Goal: Task Accomplishment & Management: Use online tool/utility

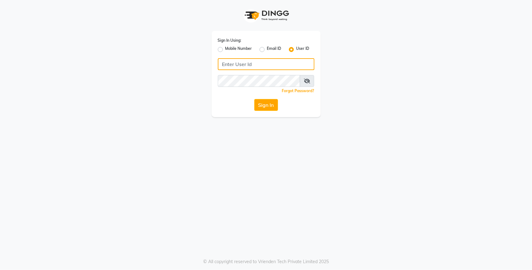
click at [256, 63] on input "Username" at bounding box center [266, 64] width 97 height 12
type input "lit"
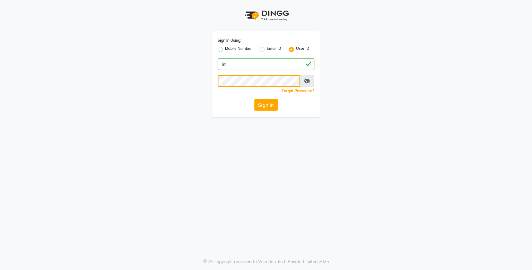
click at [254, 99] on button "Sign In" at bounding box center [266, 105] width 24 height 12
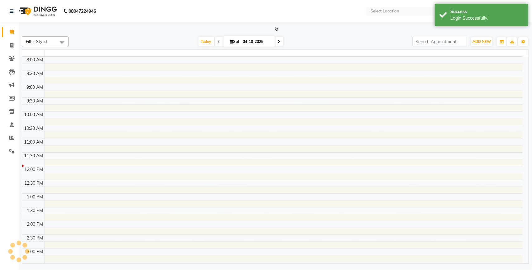
select select "en"
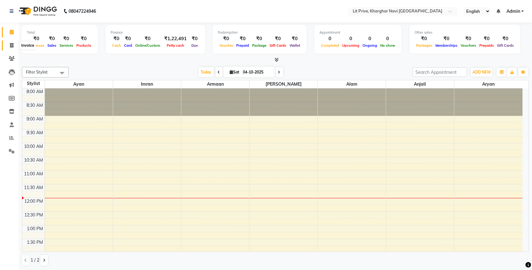
click at [12, 44] on icon at bounding box center [11, 45] width 3 height 5
select select "service"
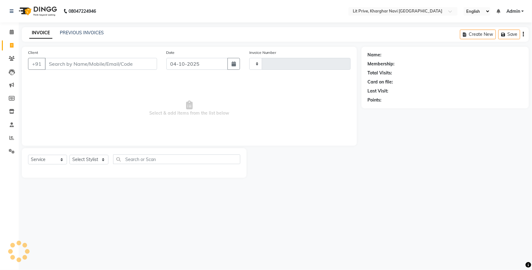
type input "1920"
select select "5625"
click at [84, 160] on select "Select Stylist [PERSON_NAME] [PERSON_NAME] [PERSON_NAME] [PERSON_NAME] [PERSON_…" at bounding box center [89, 160] width 39 height 10
select select "88462"
click at [70, 155] on select "Select Stylist [PERSON_NAME] [PERSON_NAME] [PERSON_NAME] [PERSON_NAME] [PERSON_…" at bounding box center [89, 160] width 39 height 10
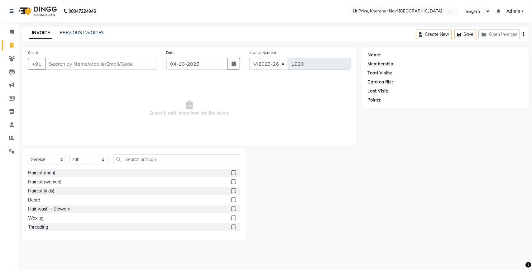
click at [231, 172] on label at bounding box center [233, 173] width 5 height 5
click at [231, 172] on input "checkbox" at bounding box center [233, 173] width 4 height 4
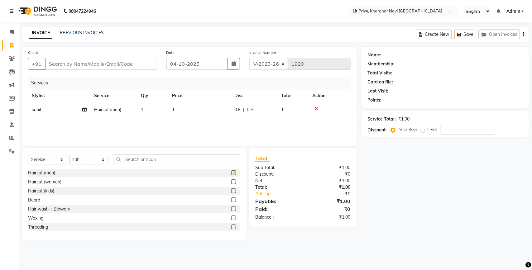
checkbox input "false"
click at [210, 113] on td "1" at bounding box center [199, 110] width 62 height 14
select select "88462"
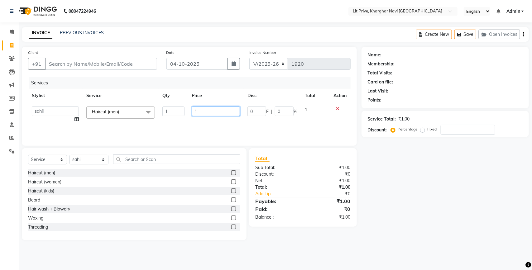
click at [210, 113] on input "1" at bounding box center [216, 112] width 48 height 10
type input "550"
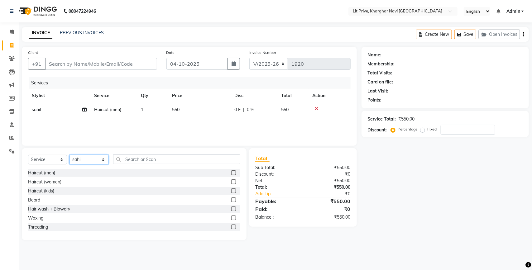
click at [87, 162] on select "Select Stylist [PERSON_NAME] [PERSON_NAME] [PERSON_NAME] [PERSON_NAME] [PERSON_…" at bounding box center [89, 160] width 39 height 10
select select "38391"
click at [70, 155] on select "Select Stylist [PERSON_NAME] [PERSON_NAME] [PERSON_NAME] [PERSON_NAME] [PERSON_…" at bounding box center [89, 160] width 39 height 10
click at [87, 72] on div "Client +91" at bounding box center [92, 62] width 138 height 26
click at [231, 172] on label at bounding box center [233, 173] width 5 height 5
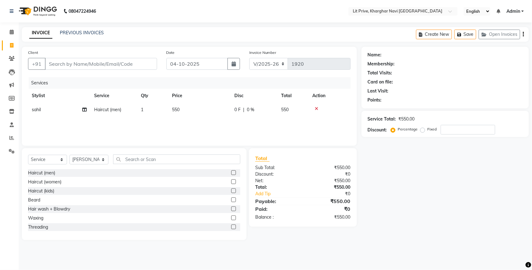
click at [231, 172] on input "checkbox" at bounding box center [233, 173] width 4 height 4
checkbox input "false"
click at [84, 162] on select "Select Stylist [PERSON_NAME] [PERSON_NAME] [PERSON_NAME] [PERSON_NAME] [PERSON_…" at bounding box center [89, 160] width 39 height 10
select select "65621"
click at [70, 157] on select "Select Stylist [PERSON_NAME] [PERSON_NAME] [PERSON_NAME] [PERSON_NAME] [PERSON_…" at bounding box center [89, 160] width 39 height 10
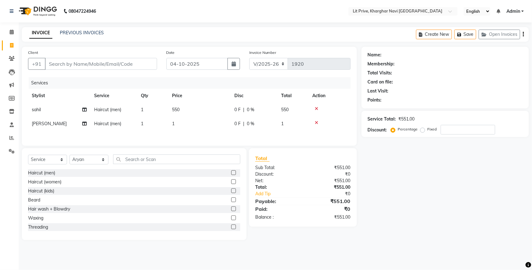
click at [231, 175] on label at bounding box center [233, 173] width 5 height 5
click at [231, 175] on input "checkbox" at bounding box center [233, 173] width 4 height 4
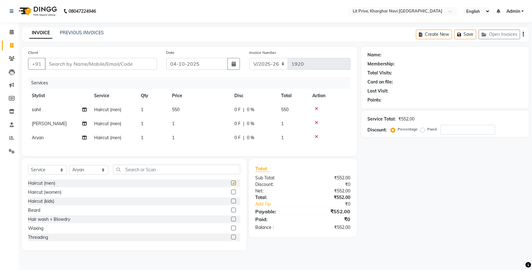
checkbox input "false"
click at [93, 175] on select "Select Stylist [PERSON_NAME] [PERSON_NAME] [PERSON_NAME] [PERSON_NAME] [PERSON_…" at bounding box center [89, 170] width 39 height 10
select select "88462"
click at [70, 171] on select "Select Stylist [PERSON_NAME] [PERSON_NAME] [PERSON_NAME] [PERSON_NAME] [PERSON_…" at bounding box center [89, 170] width 39 height 10
click at [231, 186] on label at bounding box center [233, 183] width 5 height 5
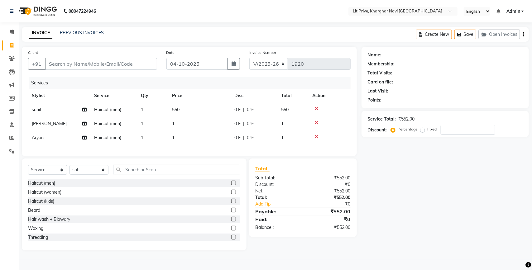
click at [231, 186] on input "checkbox" at bounding box center [233, 183] width 4 height 4
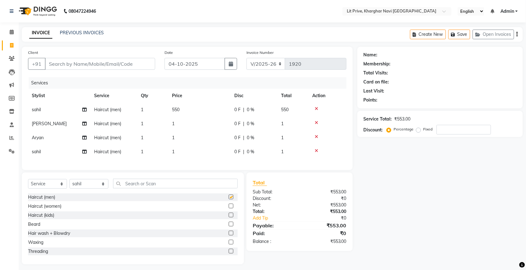
checkbox input "false"
click at [84, 189] on select "Select Stylist [PERSON_NAME] [PERSON_NAME] [PERSON_NAME] [PERSON_NAME] [PERSON_…" at bounding box center [89, 184] width 39 height 10
select select "38245"
click at [70, 185] on select "Select Stylist [PERSON_NAME] [PERSON_NAME] [PERSON_NAME] [PERSON_NAME] [PERSON_…" at bounding box center [89, 184] width 39 height 10
click at [229, 200] on label at bounding box center [231, 197] width 5 height 5
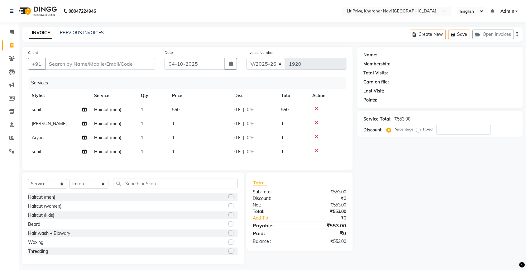
click at [229, 200] on input "checkbox" at bounding box center [231, 198] width 4 height 4
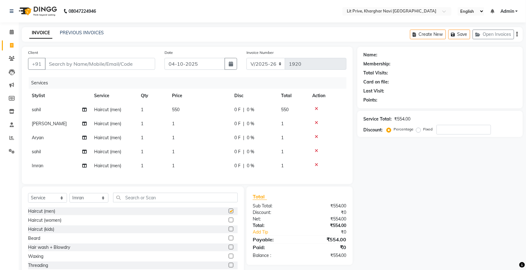
checkbox input "false"
click at [210, 127] on td "1" at bounding box center [199, 124] width 62 height 14
select select "38391"
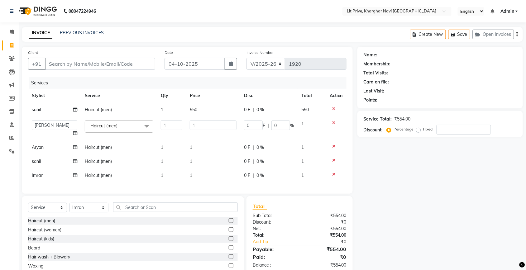
click at [210, 127] on input "1" at bounding box center [213, 126] width 47 height 10
type input "200"
click at [213, 139] on tbody "[PERSON_NAME] Haircut (men) 1 550 0 F | 0 % 550 Alam Anjali Armaan Aryan [PERSO…" at bounding box center [187, 143] width 319 height 80
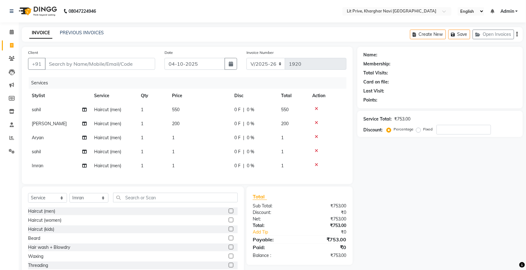
click at [213, 139] on td "1" at bounding box center [199, 138] width 62 height 14
select select "65621"
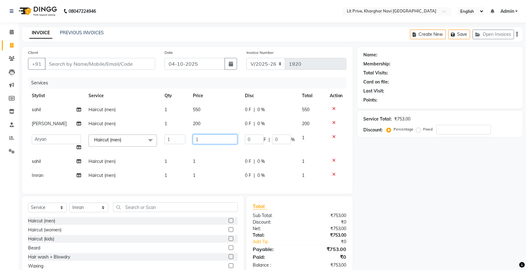
click at [213, 139] on input "1" at bounding box center [215, 140] width 45 height 10
type input "200"
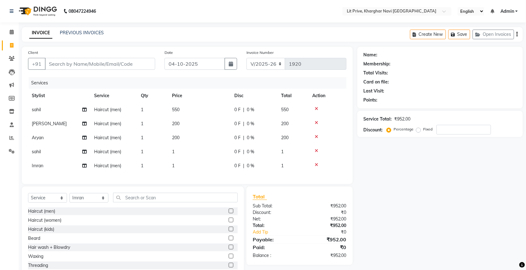
click at [217, 153] on tbody "[PERSON_NAME] Haircut (men) 1 550 0 F | 0 % 550 [PERSON_NAME] Haircut (men) 1 2…" at bounding box center [187, 138] width 319 height 70
click at [217, 153] on td "1" at bounding box center [199, 152] width 62 height 14
select select "88462"
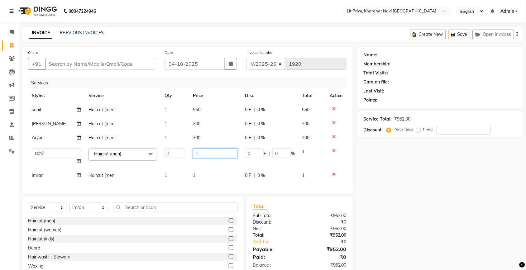
click at [217, 153] on input "1" at bounding box center [215, 154] width 45 height 10
type input "300"
click at [217, 161] on tbody "[PERSON_NAME] Haircut (men) 1 550 0 F | 0 % 550 [PERSON_NAME] Haircut (men) 1 2…" at bounding box center [187, 143] width 319 height 80
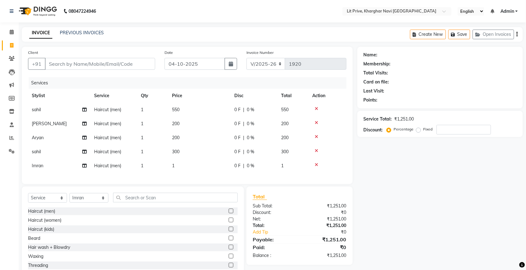
click at [217, 161] on td "1" at bounding box center [199, 166] width 62 height 14
click at [217, 159] on td "1" at bounding box center [199, 166] width 62 height 14
select select "38245"
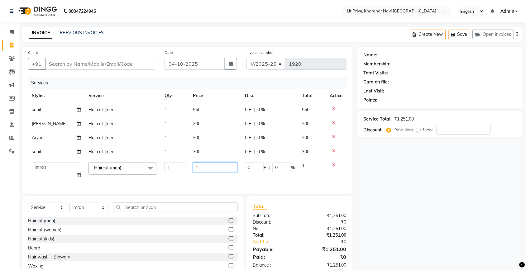
click at [217, 164] on input "1" at bounding box center [215, 168] width 45 height 10
type input "200"
click at [422, 152] on div "Name: Membership: Total Visits: Card on file: Last Visit: Points: Service Total…" at bounding box center [443, 168] width 170 height 242
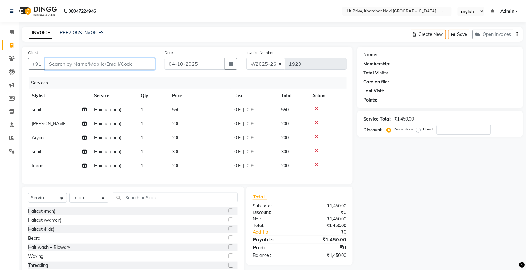
click at [112, 65] on input "Client" at bounding box center [100, 64] width 110 height 12
type input "l"
type input "0"
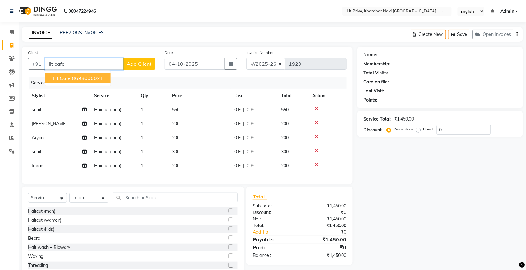
click at [90, 76] on ngb-highlight "8693000021" at bounding box center [87, 78] width 31 height 6
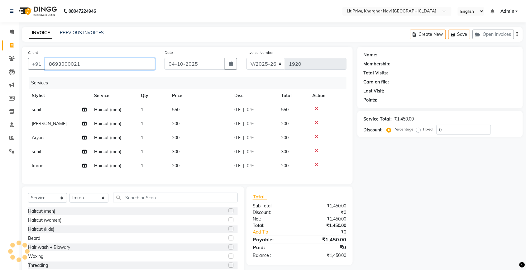
type input "8693000021"
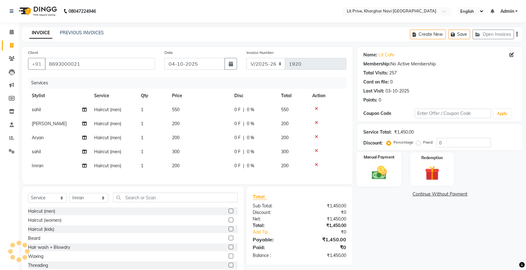
click at [382, 177] on img at bounding box center [379, 172] width 24 height 17
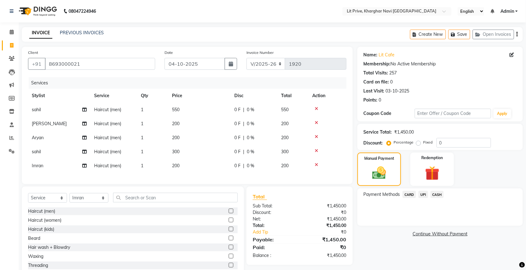
click at [422, 195] on span "UPI" at bounding box center [424, 194] width 10 height 7
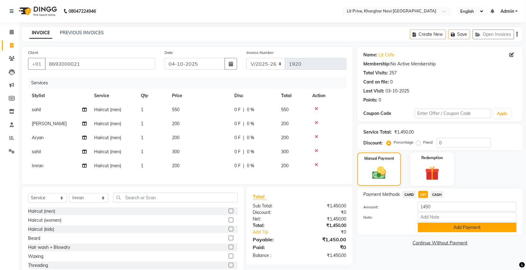
click at [426, 224] on button "Add Payment" at bounding box center [467, 228] width 99 height 10
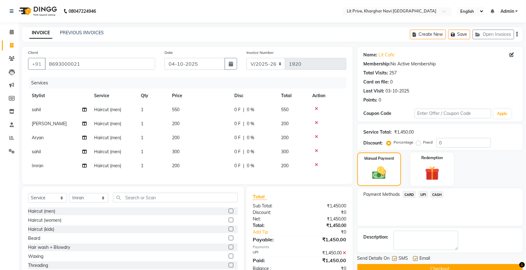
click at [416, 260] on label at bounding box center [415, 259] width 5 height 5
click at [416, 260] on input "checkbox" at bounding box center [415, 259] width 4 height 4
checkbox input "false"
click at [395, 261] on label at bounding box center [395, 259] width 5 height 5
click at [395, 261] on input "checkbox" at bounding box center [395, 259] width 4 height 4
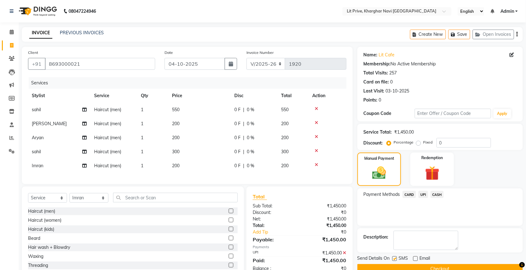
checkbox input "false"
click at [396, 266] on button "Checkout" at bounding box center [441, 269] width 166 height 10
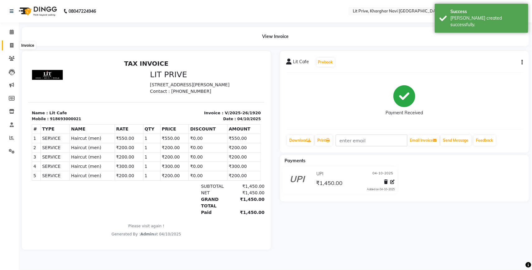
click at [16, 44] on span at bounding box center [11, 45] width 11 height 7
select select "service"
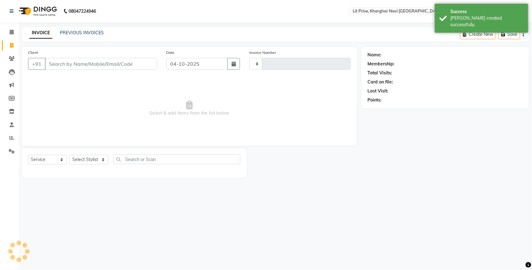
type input "1921"
select select "5625"
click at [88, 32] on link "PREVIOUS INVOICES" at bounding box center [82, 33] width 44 height 6
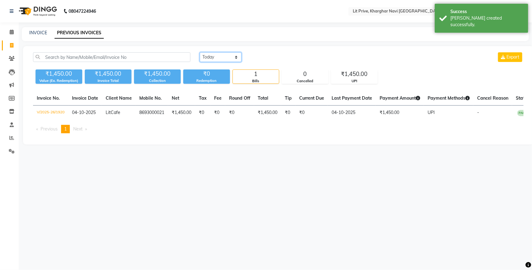
click at [211, 59] on select "[DATE] [DATE] Custom Range" at bounding box center [221, 57] width 42 height 10
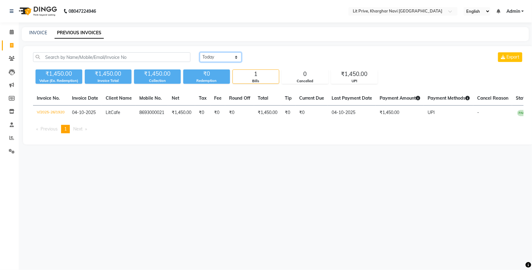
select select "range"
click at [200, 52] on select "[DATE] [DATE] Custom Range" at bounding box center [221, 57] width 42 height 10
click at [268, 54] on input "04-10-2025" at bounding box center [272, 57] width 44 height 9
select select "10"
select select "2025"
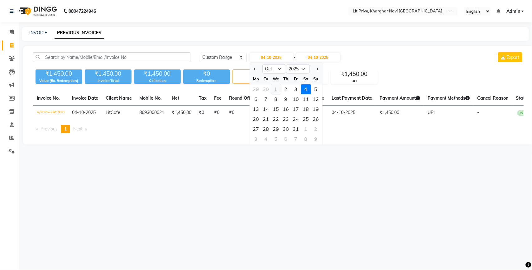
click at [278, 86] on div "1" at bounding box center [276, 89] width 10 height 10
type input "01-10-2025"
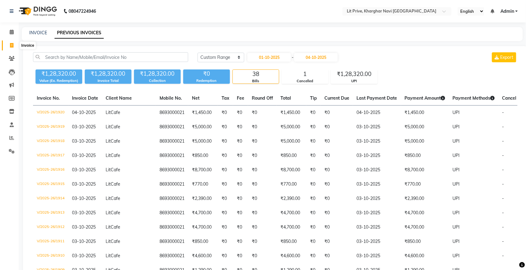
click at [12, 44] on icon at bounding box center [11, 45] width 3 height 5
select select "service"
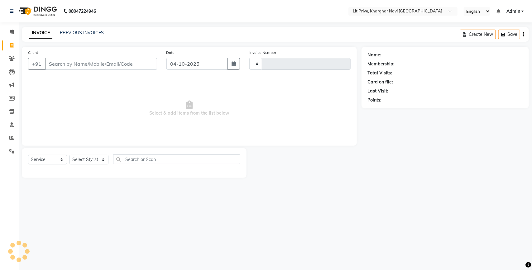
type input "1921"
select select "5625"
click at [12, 44] on icon at bounding box center [11, 45] width 3 height 5
select select "service"
type input "1921"
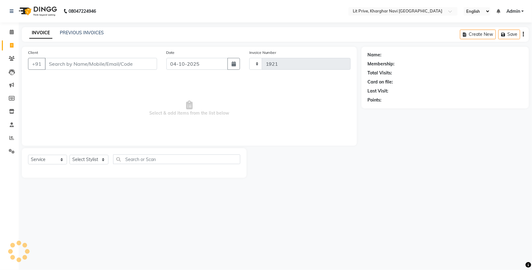
select select "5625"
click at [93, 160] on select "Select Stylist [PERSON_NAME] [PERSON_NAME] [PERSON_NAME] [PERSON_NAME] [PERSON_…" at bounding box center [89, 160] width 39 height 10
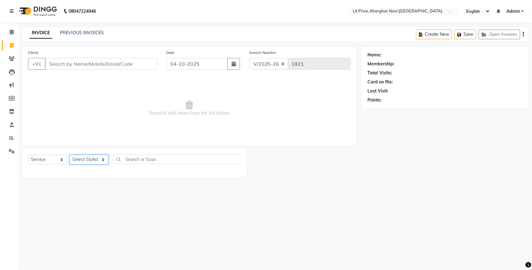
select select "38246"
click at [70, 155] on select "Select Stylist [PERSON_NAME] [PERSON_NAME] [PERSON_NAME] [PERSON_NAME] [PERSON_…" at bounding box center [89, 160] width 39 height 10
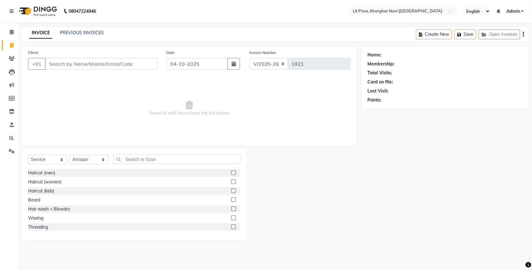
click at [231, 172] on label at bounding box center [233, 173] width 5 height 5
click at [231, 172] on input "checkbox" at bounding box center [233, 173] width 4 height 4
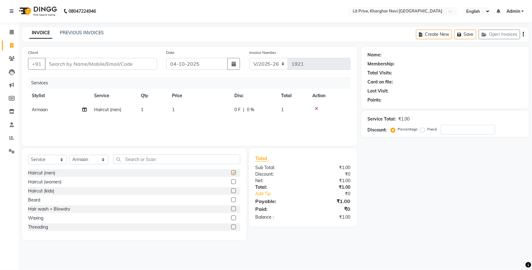
checkbox input "false"
click at [94, 158] on select "Select Stylist [PERSON_NAME] [PERSON_NAME] [PERSON_NAME] [PERSON_NAME] [PERSON_…" at bounding box center [89, 160] width 39 height 10
select select "38244"
click at [70, 155] on select "Select Stylist [PERSON_NAME] [PERSON_NAME] [PERSON_NAME] [PERSON_NAME] [PERSON_…" at bounding box center [89, 160] width 39 height 10
click at [231, 173] on label at bounding box center [233, 173] width 5 height 5
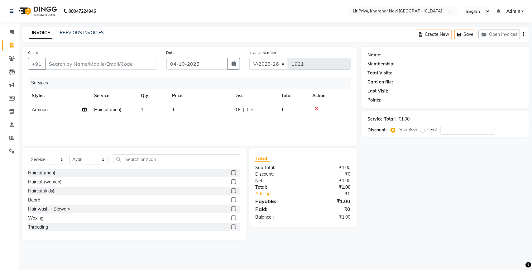
click at [231, 173] on input "checkbox" at bounding box center [233, 173] width 4 height 4
checkbox input "false"
click at [203, 112] on td "1" at bounding box center [199, 110] width 62 height 14
select select "38246"
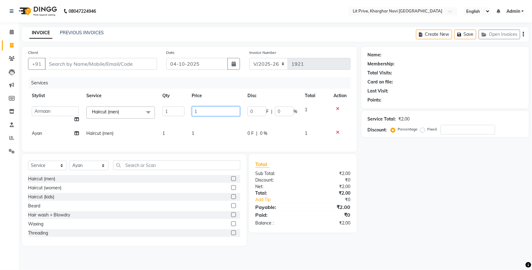
click at [203, 111] on input "1" at bounding box center [216, 112] width 48 height 10
type input "250"
click at [217, 142] on div "Client +91 Date [DATE] Invoice Number V/2025 V/[PHONE_NUMBER] Services Stylist …" at bounding box center [189, 99] width 335 height 105
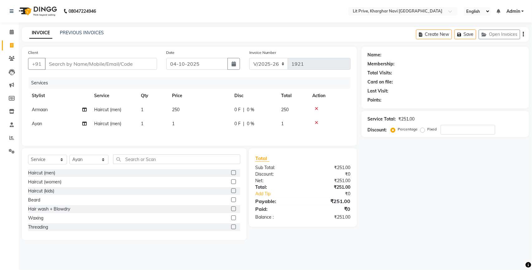
click at [214, 124] on td "1" at bounding box center [199, 124] width 62 height 14
select select "38244"
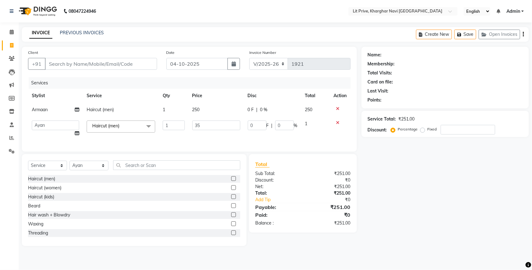
type input "350"
click at [408, 182] on div "Name: Membership: Total Visits: Card on file: Last Visit: Points: Service Total…" at bounding box center [448, 147] width 172 height 200
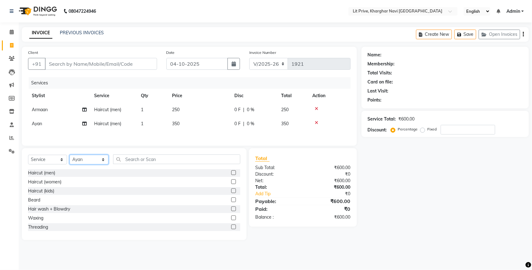
click at [86, 159] on select "Select Stylist [PERSON_NAME] [PERSON_NAME] [PERSON_NAME] [PERSON_NAME] [PERSON_…" at bounding box center [89, 160] width 39 height 10
select select "83138"
click at [70, 157] on select "Select Stylist [PERSON_NAME] [PERSON_NAME] [PERSON_NAME] [PERSON_NAME] [PERSON_…" at bounding box center [89, 160] width 39 height 10
click at [147, 159] on input "text" at bounding box center [176, 160] width 127 height 10
type input "c"
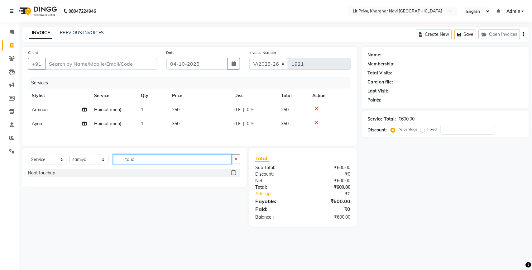
type input "touc"
click at [234, 173] on label at bounding box center [233, 173] width 5 height 5
click at [234, 173] on input "checkbox" at bounding box center [233, 173] width 4 height 4
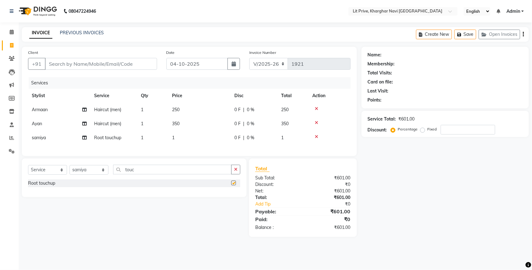
checkbox input "false"
click at [215, 140] on td "1" at bounding box center [199, 138] width 62 height 14
select select "83138"
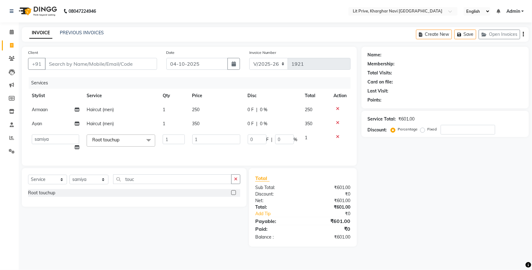
click at [215, 140] on input "1" at bounding box center [216, 140] width 48 height 10
type input "1300"
click at [199, 152] on div "Services Stylist Service Qty Price Disc Total Action Armaan Haircut (men) 1 250…" at bounding box center [189, 118] width 323 height 82
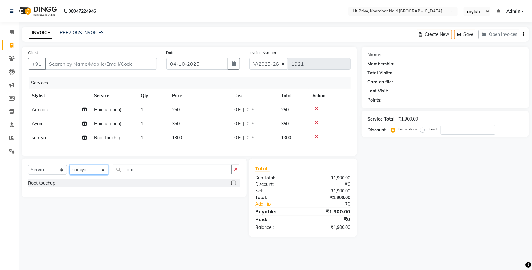
click at [100, 175] on select "Select Stylist [PERSON_NAME] [PERSON_NAME] [PERSON_NAME] [PERSON_NAME] [PERSON_…" at bounding box center [89, 170] width 39 height 10
select select "38391"
click at [70, 171] on select "Select Stylist [PERSON_NAME] [PERSON_NAME] [PERSON_NAME] [PERSON_NAME] [PERSON_…" at bounding box center [89, 170] width 39 height 10
click at [90, 88] on div "Services" at bounding box center [192, 83] width 327 height 12
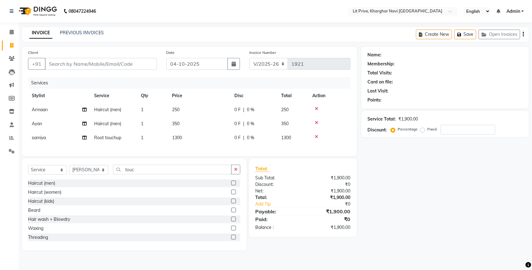
click at [231, 186] on label at bounding box center [233, 183] width 5 height 5
click at [231, 186] on input "checkbox" at bounding box center [233, 183] width 4 height 4
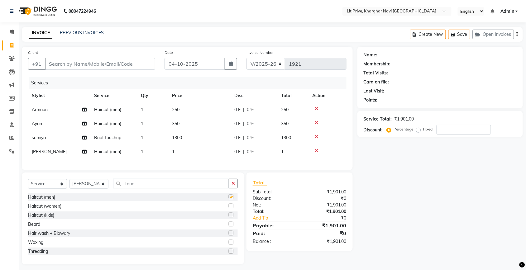
checkbox input "false"
click at [203, 151] on td "1" at bounding box center [199, 152] width 62 height 14
select select "38391"
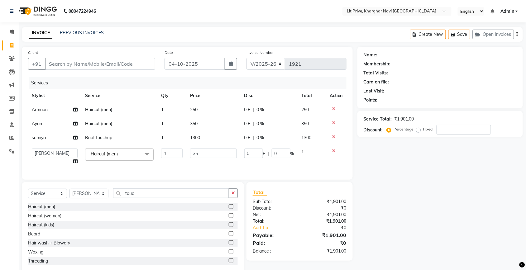
type input "350"
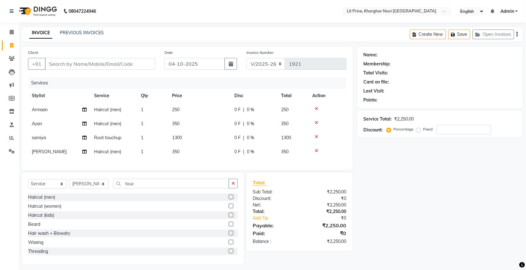
click at [416, 187] on div "Name: Membership: Total Visits: Card on file: Last Visit: Points: Service Total…" at bounding box center [443, 156] width 170 height 218
click at [131, 65] on input "Client" at bounding box center [100, 64] width 110 height 12
type input "l"
type input "0"
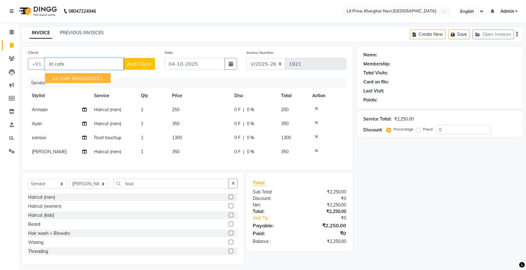
click at [91, 83] on button "Lit Cafe 8693000021" at bounding box center [77, 78] width 65 height 10
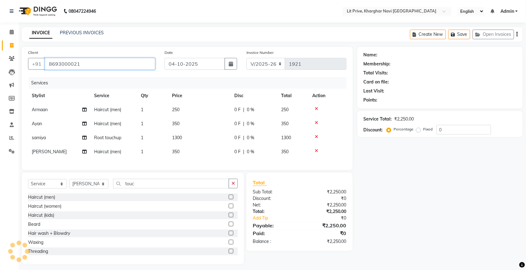
type input "8693000021"
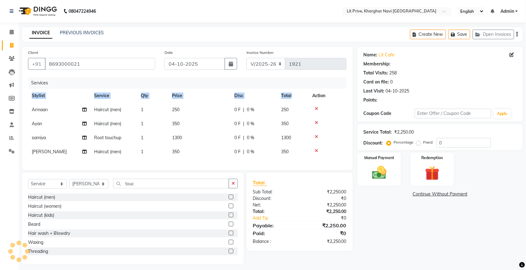
drag, startPoint x: 91, startPoint y: 83, endPoint x: 292, endPoint y: 98, distance: 201.3
click at [292, 98] on div "Services Stylist Service Qty Price Disc Total Action Armaan Haircut (men) 1 250…" at bounding box center [187, 120] width 319 height 87
click at [385, 170] on img at bounding box center [379, 172] width 24 height 17
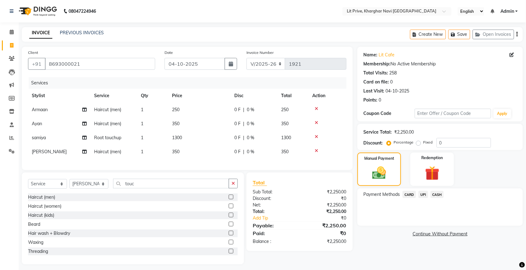
click at [428, 197] on span "UPI" at bounding box center [424, 194] width 10 height 7
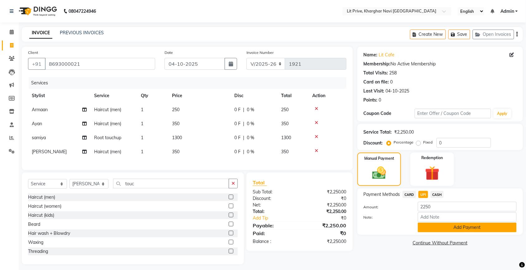
click at [425, 227] on button "Add Payment" at bounding box center [467, 228] width 99 height 10
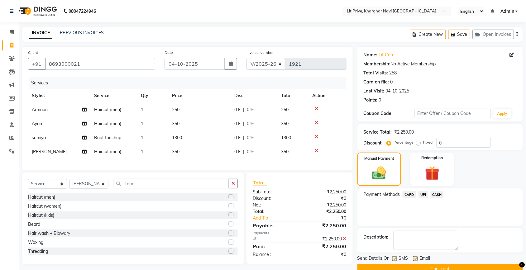
click at [417, 261] on label at bounding box center [415, 259] width 5 height 5
click at [417, 261] on input "checkbox" at bounding box center [415, 259] width 4 height 4
checkbox input "false"
click at [393, 257] on label at bounding box center [395, 259] width 5 height 5
click at [393, 257] on input "checkbox" at bounding box center [395, 259] width 4 height 4
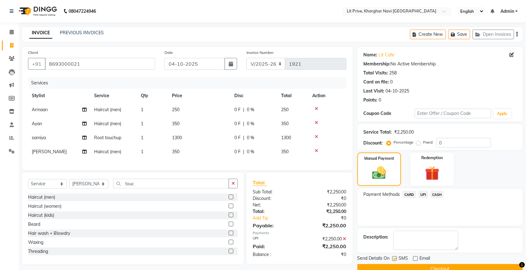
checkbox input "false"
click at [398, 267] on button "Checkout" at bounding box center [441, 269] width 166 height 10
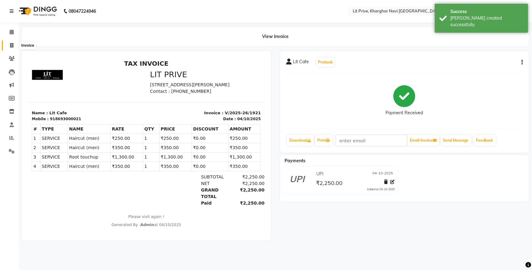
click at [13, 47] on span at bounding box center [11, 45] width 11 height 7
select select "service"
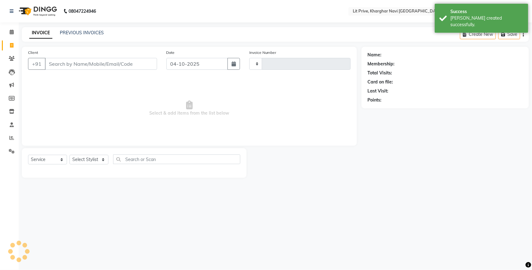
type input "1922"
select select "5625"
